Goal: Find specific page/section: Find specific page/section

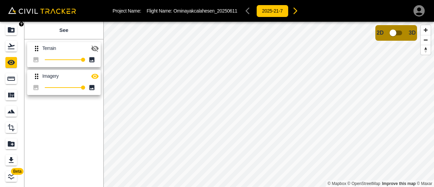
click at [7, 33] on icon "Projects" at bounding box center [11, 30] width 8 height 8
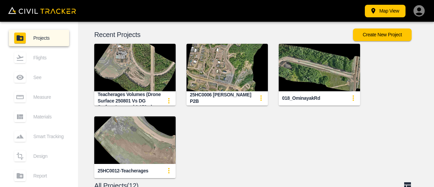
click at [327, 76] on img "button" at bounding box center [319, 67] width 81 height 47
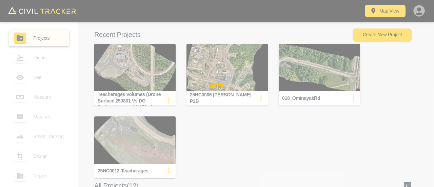
click at [233, 76] on div at bounding box center [217, 93] width 434 height 187
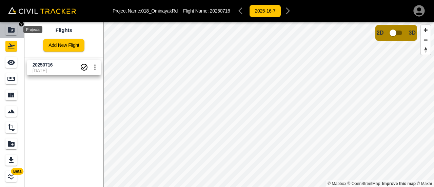
click at [17, 34] on div "Projects" at bounding box center [12, 29] width 14 height 11
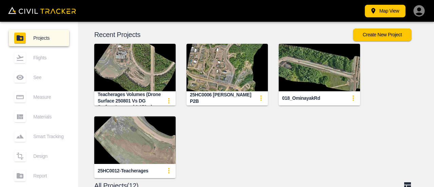
click at [222, 70] on img "button" at bounding box center [227, 67] width 81 height 47
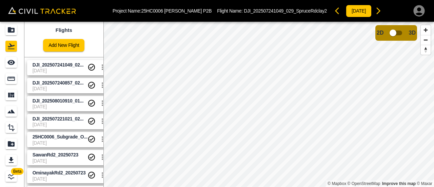
click at [63, 65] on span "DJI_202507241049_02..." at bounding box center [58, 64] width 51 height 5
click at [69, 84] on span "DJI_202507240857_02..." at bounding box center [58, 82] width 51 height 5
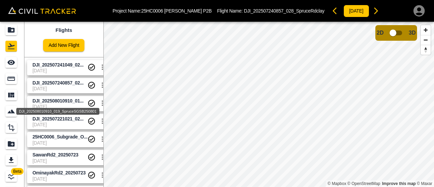
click at [66, 103] on div "DJI_202508010910_019_SpruceSGSB250801" at bounding box center [58, 109] width 84 height 12
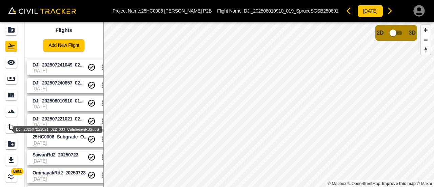
click at [65, 123] on div "DJI_202507221021_022_033_CalahesenRdSubG" at bounding box center [58, 127] width 90 height 12
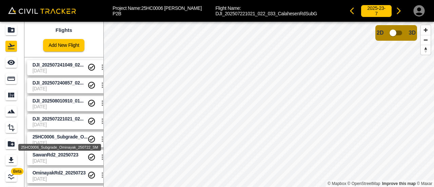
click at [67, 142] on div "25HC0006_Subgrade_Ominayak_250722_SM" at bounding box center [60, 145] width 84 height 12
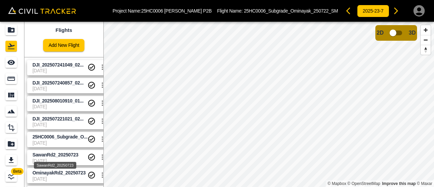
click at [67, 155] on span "SawanRd2_20250723" at bounding box center [56, 154] width 46 height 5
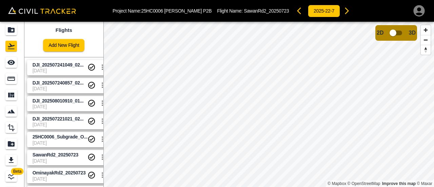
click at [66, 175] on span "OminayakRd2_20250723" at bounding box center [60, 173] width 55 height 6
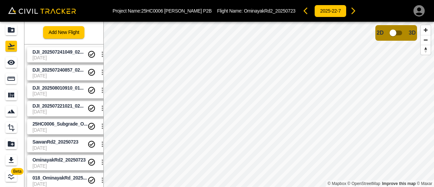
scroll to position [34, 0]
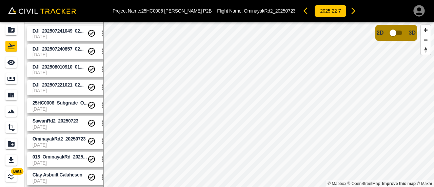
click at [69, 131] on link "SawanRd2_20250723 [DATE]" at bounding box center [67, 123] width 81 height 15
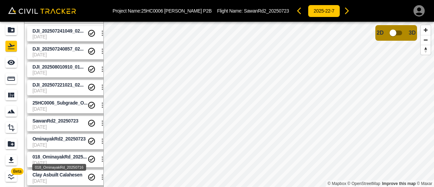
click at [64, 156] on span "018_OminayakRd_2025..." at bounding box center [60, 156] width 54 height 5
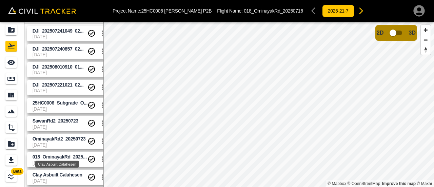
click at [62, 176] on span "Clay Asbuilt Calahesen" at bounding box center [58, 174] width 50 height 5
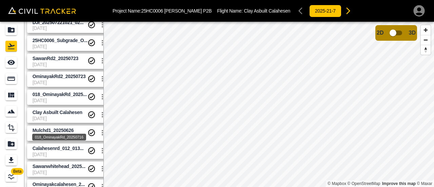
scroll to position [102, 0]
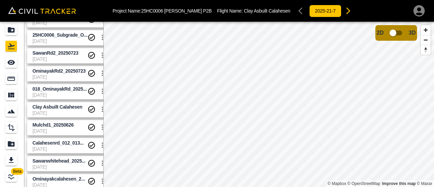
click at [60, 126] on span "Mulchd1_20250626" at bounding box center [53, 124] width 41 height 5
click at [102, 127] on icon "settings" at bounding box center [102, 127] width 1 height 5
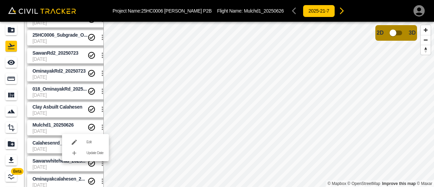
click at [52, 123] on div at bounding box center [217, 93] width 434 height 187
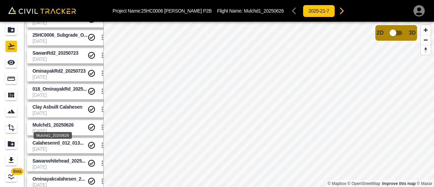
click at [52, 127] on div "Mulchd1_20250626" at bounding box center [53, 133] width 40 height 12
click at [89, 126] on icon "Completed" at bounding box center [92, 127] width 8 height 8
click at [102, 127] on icon "settings" at bounding box center [102, 127] width 8 height 8
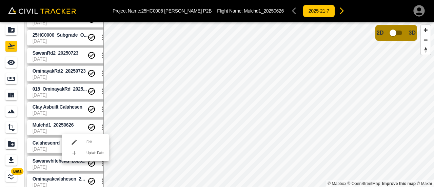
click at [60, 127] on div at bounding box center [217, 93] width 434 height 187
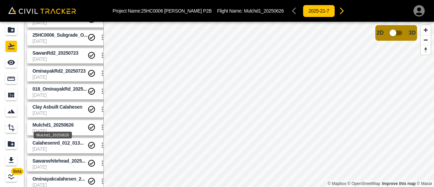
scroll to position [103, 0]
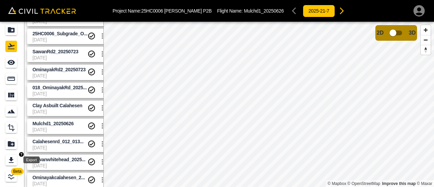
click at [10, 160] on icon "Export" at bounding box center [11, 160] width 8 height 8
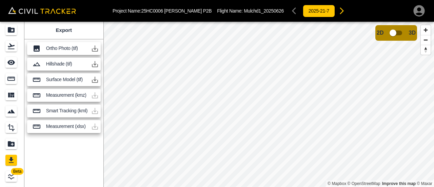
click at [95, 79] on icon "button" at bounding box center [95, 80] width 8 height 8
